Goal: Task Accomplishment & Management: Manage account settings

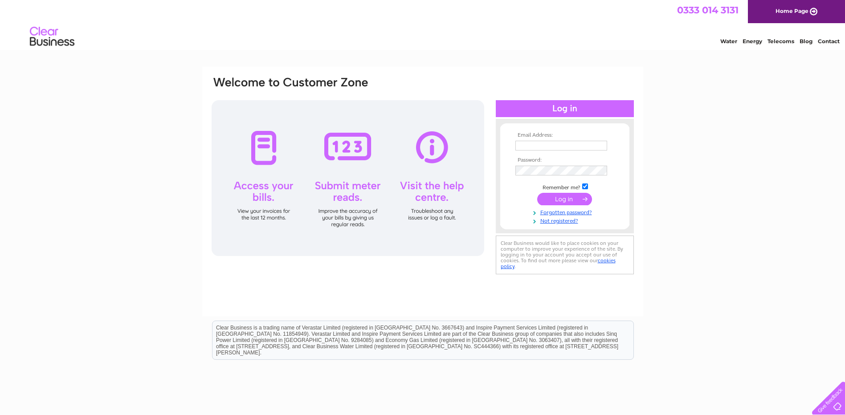
click at [527, 144] on input "text" at bounding box center [561, 146] width 92 height 10
type input "[EMAIL_ADDRESS][DOMAIN_NAME]"
click at [537, 194] on input "submit" at bounding box center [564, 200] width 55 height 12
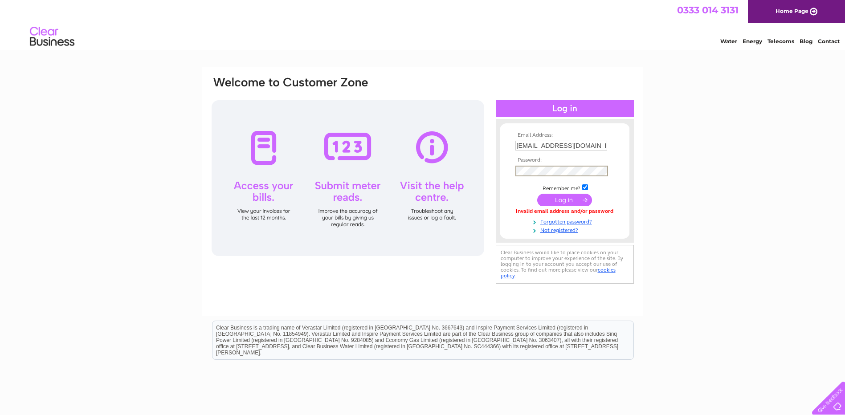
click at [537, 194] on input "submit" at bounding box center [564, 200] width 55 height 12
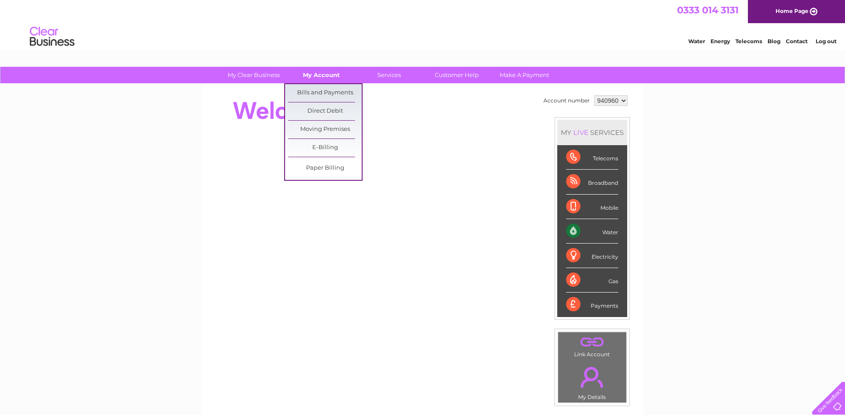
click at [329, 73] on link "My Account" at bounding box center [321, 75] width 73 height 16
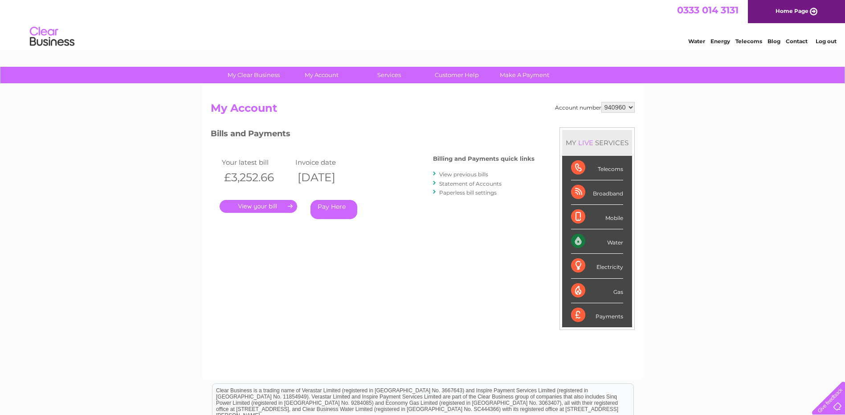
click at [823, 43] on link "Log out" at bounding box center [825, 41] width 21 height 7
